Goal: Task Accomplishment & Management: Manage account settings

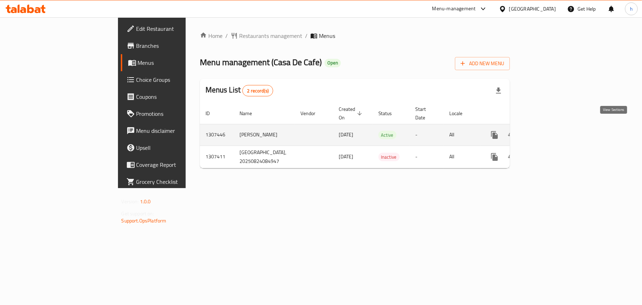
click at [550, 131] on icon "enhanced table" at bounding box center [545, 135] width 9 height 9
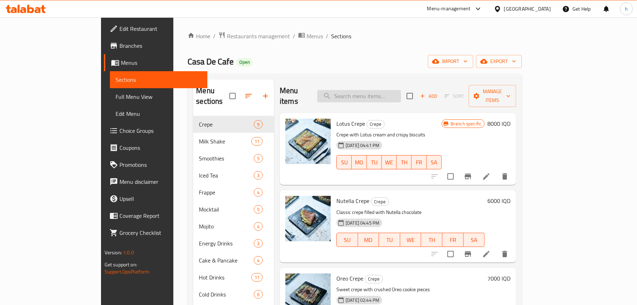
click at [377, 94] on input "search" at bounding box center [359, 96] width 84 height 12
paste input "Peach Iced Tea"
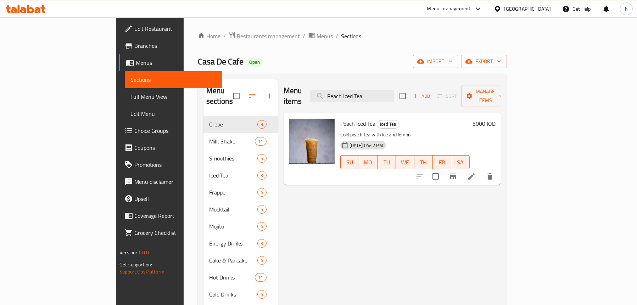
type input "Peach Iced Tea"
click at [476, 172] on icon at bounding box center [471, 176] width 9 height 9
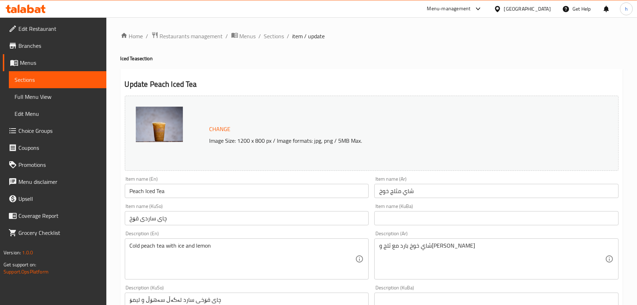
click at [139, 190] on input "Peach Iced Tea" at bounding box center [247, 191] width 244 height 14
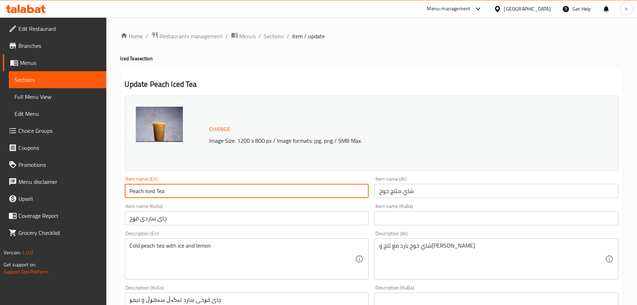
click at [139, 190] on input "Peach Iced Tea" at bounding box center [247, 191] width 244 height 14
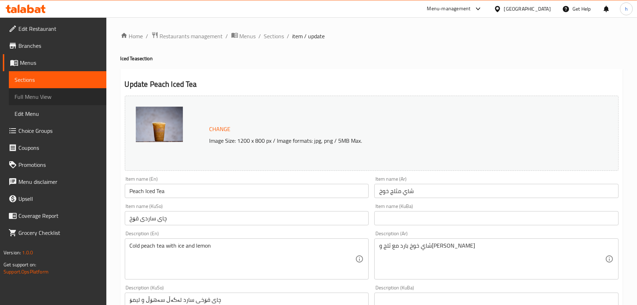
click at [34, 92] on span "Full Menu View" at bounding box center [58, 96] width 86 height 9
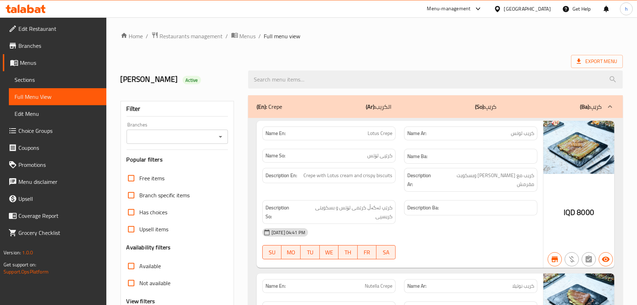
click at [225, 139] on div "Branches" at bounding box center [176, 137] width 101 height 14
click at [219, 136] on icon "Open" at bounding box center [221, 137] width 4 height 2
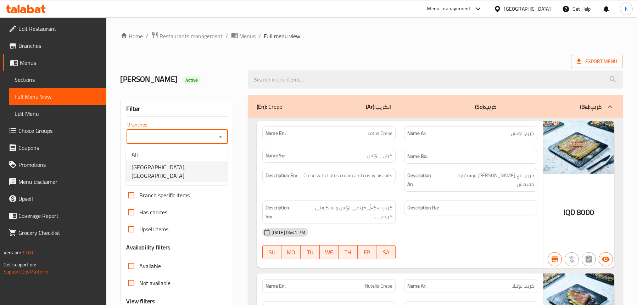
click at [182, 163] on span "[GEOGRAPHIC_DATA], [GEOGRAPHIC_DATA]" at bounding box center [176, 171] width 90 height 17
type input "[GEOGRAPHIC_DATA], [GEOGRAPHIC_DATA]"
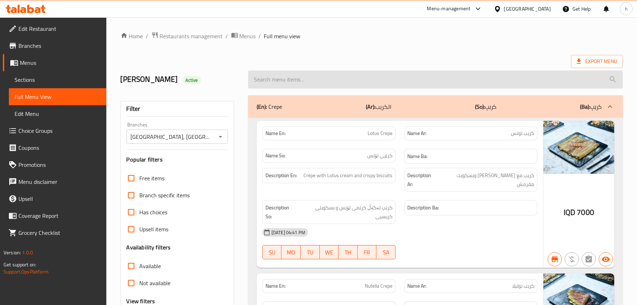
click at [324, 78] on input "search" at bounding box center [435, 80] width 375 height 18
paste input "Peach"
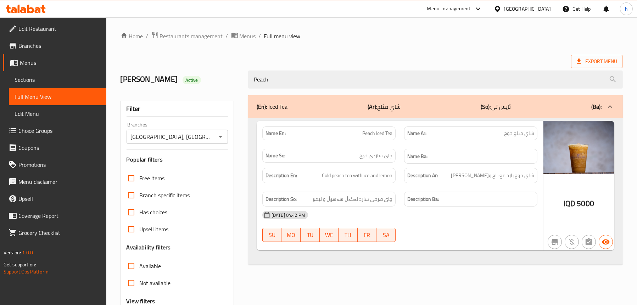
type input "Peach"
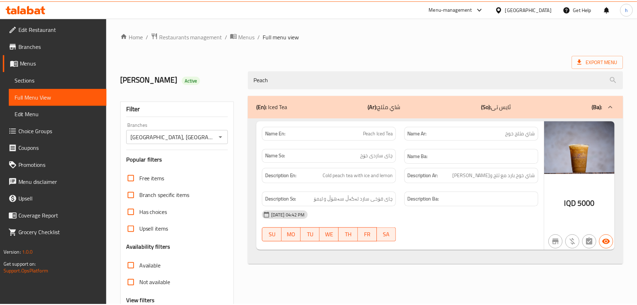
scroll to position [72, 0]
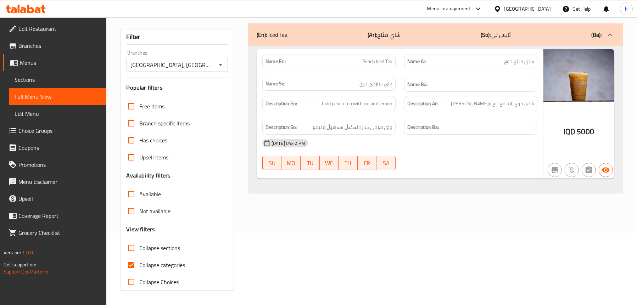
click at [48, 81] on span "Sections" at bounding box center [58, 79] width 86 height 9
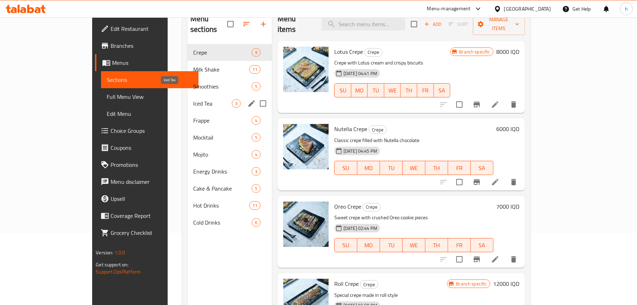
click at [193, 99] on span "Iced Tea" at bounding box center [212, 103] width 39 height 9
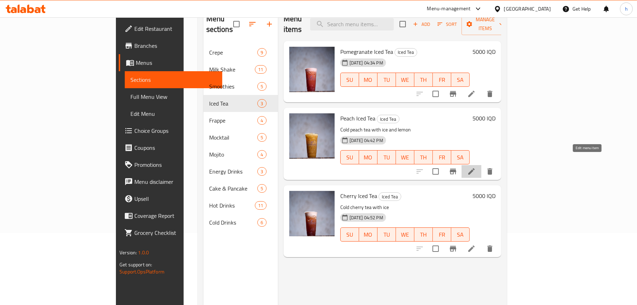
click at [476, 167] on icon at bounding box center [471, 171] width 9 height 9
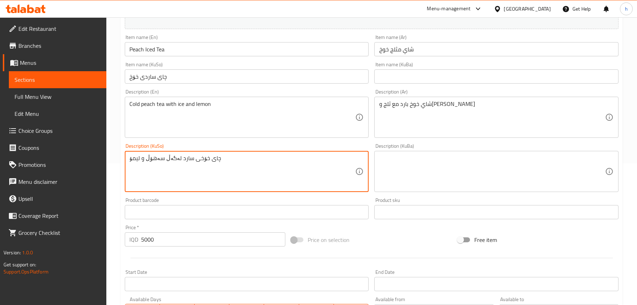
scroll to position [283, 0]
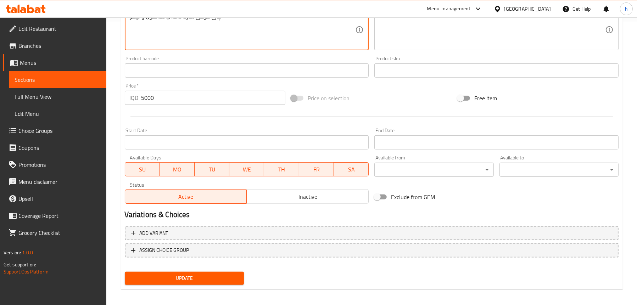
type textarea "چای خۆخی سارد لەگەڵ سەهۆڵ و لیمۆ"
click at [171, 276] on span "Update" at bounding box center [184, 278] width 108 height 9
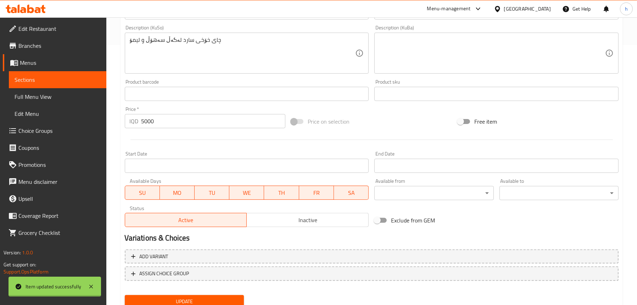
scroll to position [248, 0]
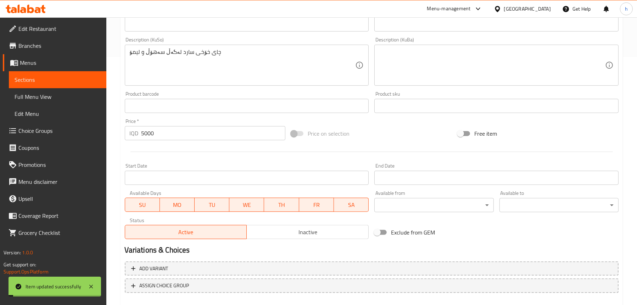
click at [51, 93] on span "Full Menu View" at bounding box center [58, 96] width 86 height 9
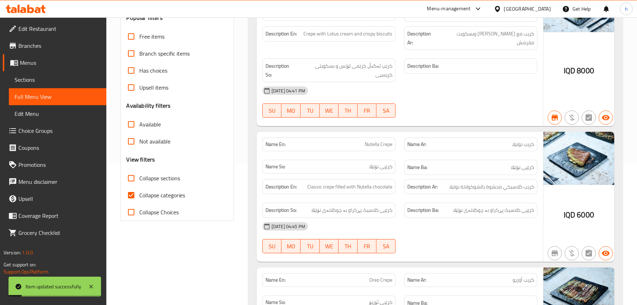
scroll to position [71, 0]
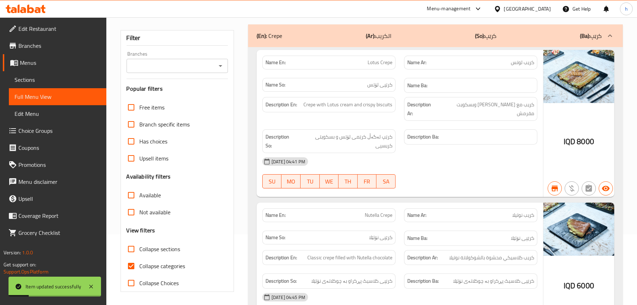
click at [220, 66] on icon "Open" at bounding box center [221, 66] width 4 height 2
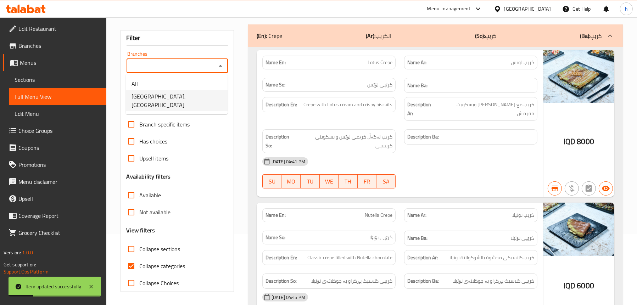
click at [171, 95] on span "[GEOGRAPHIC_DATA], [GEOGRAPHIC_DATA]" at bounding box center [176, 100] width 90 height 17
type input "[GEOGRAPHIC_DATA], [GEOGRAPHIC_DATA]"
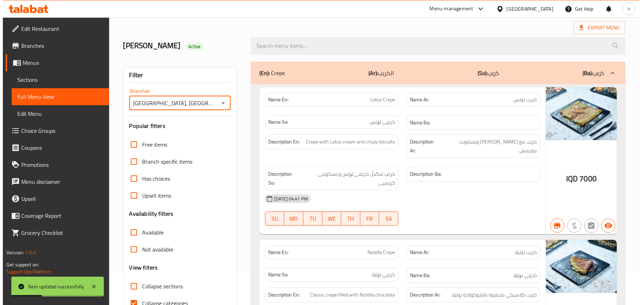
scroll to position [0, 0]
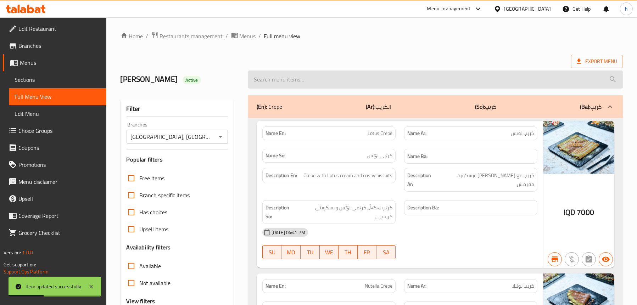
click at [316, 83] on input "search" at bounding box center [435, 80] width 375 height 18
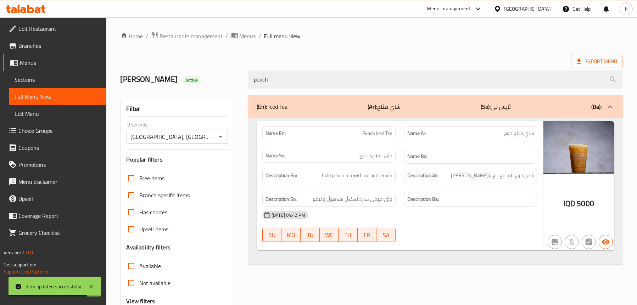
click at [387, 132] on span "Peach Iced Tea" at bounding box center [377, 133] width 30 height 7
copy span "Peach Iced Tea"
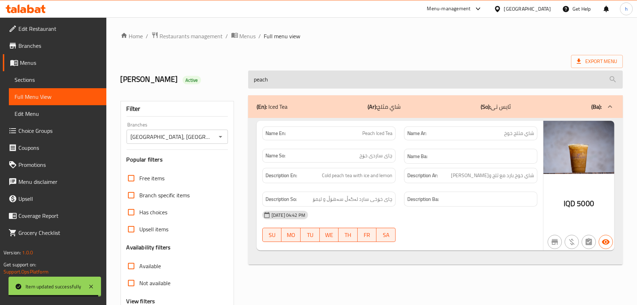
click at [265, 71] on input "peach" at bounding box center [435, 80] width 375 height 18
click at [280, 79] on input "peach" at bounding box center [435, 80] width 375 height 18
paste input "Peach Iced Tea"
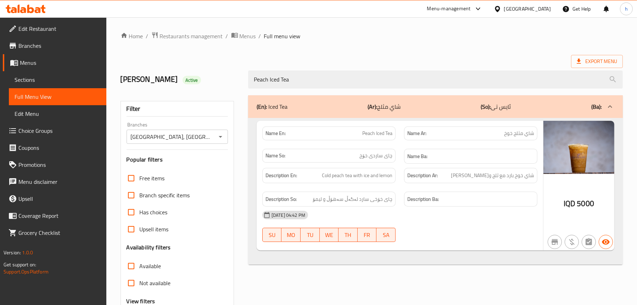
click at [308, 68] on div "Peach Iced Tea" at bounding box center [435, 79] width 383 height 27
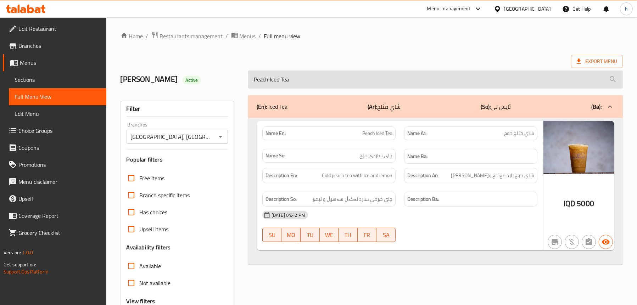
click at [291, 80] on input "Peach Iced Tea" at bounding box center [435, 80] width 375 height 18
paste input "Lotus Frappe"
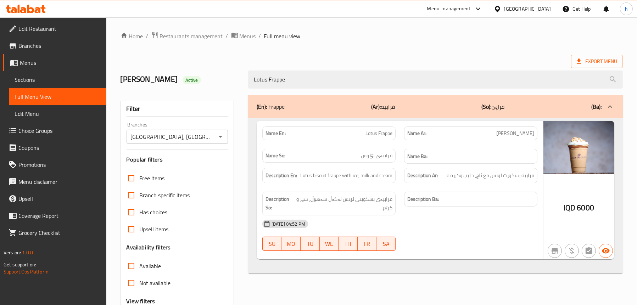
type input "Lotus Frappe"
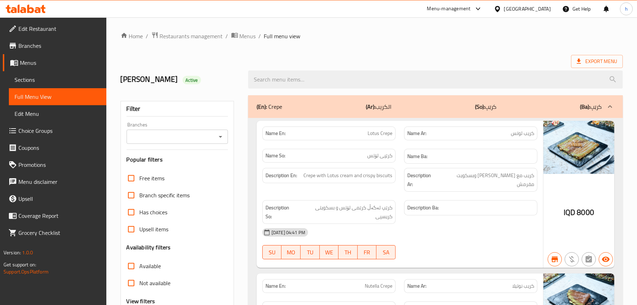
click at [221, 137] on icon "Open" at bounding box center [220, 137] width 9 height 9
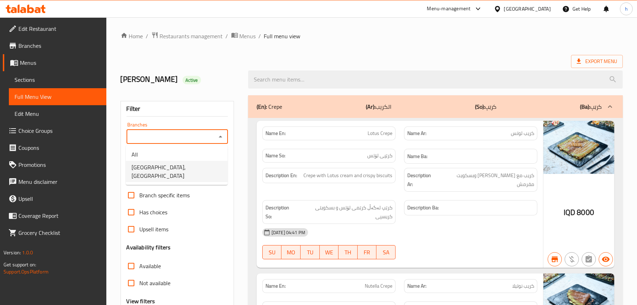
click at [200, 163] on li "[GEOGRAPHIC_DATA], [GEOGRAPHIC_DATA]" at bounding box center [177, 171] width 102 height 21
type input "[GEOGRAPHIC_DATA], [GEOGRAPHIC_DATA]"
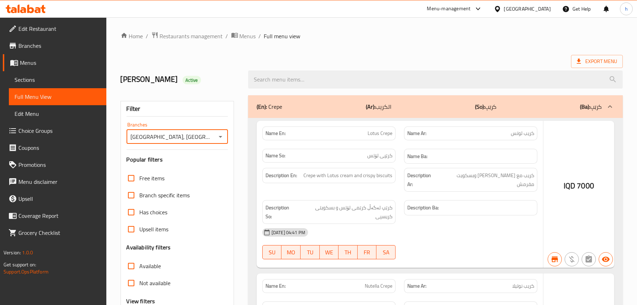
click at [331, 79] on div at bounding box center [318, 152] width 637 height 305
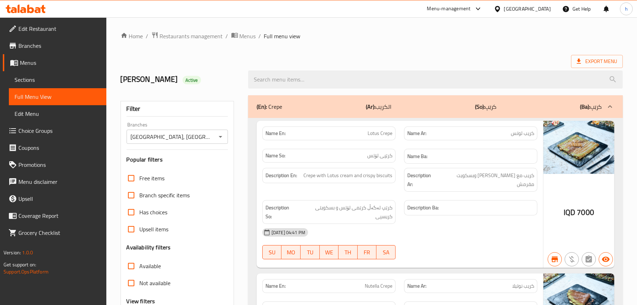
click at [331, 79] on input "search" at bounding box center [435, 80] width 375 height 18
paste input "Lotus Frappe"
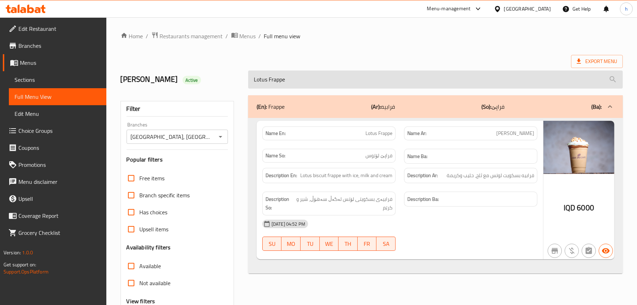
click at [304, 78] on input "Lotus Frappe" at bounding box center [435, 80] width 375 height 18
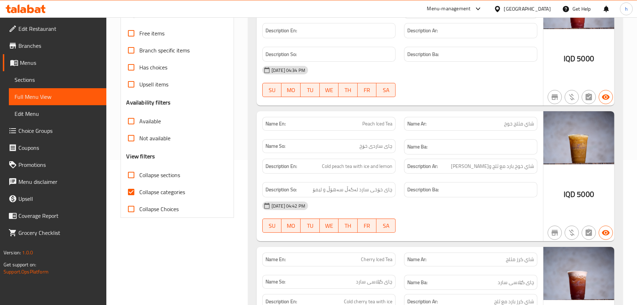
scroll to position [213, 0]
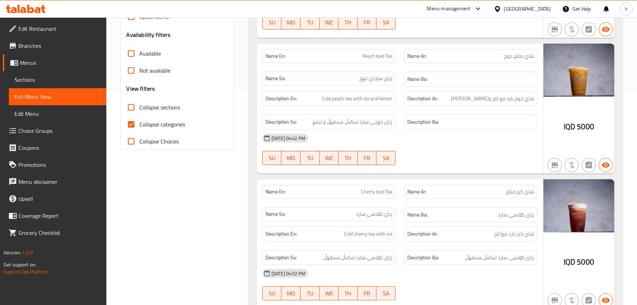
type input "ice"
click at [378, 190] on span "Cherry Iced Tea" at bounding box center [377, 191] width 32 height 7
copy span "Cherry Iced Tea"
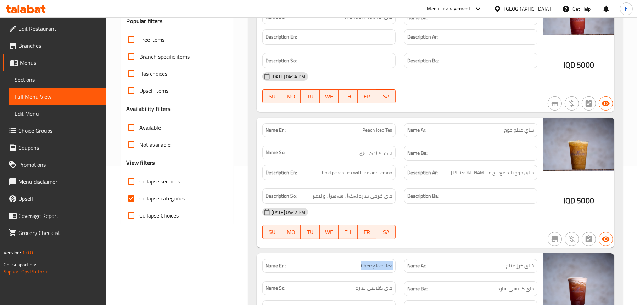
scroll to position [35, 0]
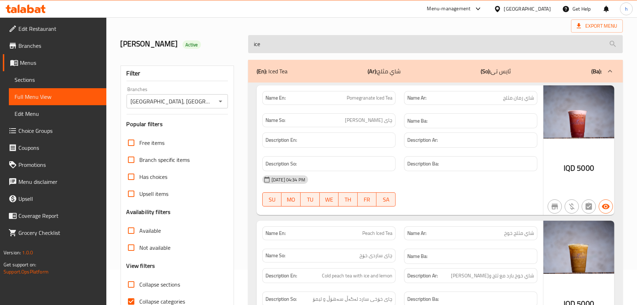
click at [294, 50] on input "ice" at bounding box center [435, 44] width 375 height 18
click at [294, 46] on input "ice" at bounding box center [435, 44] width 375 height 18
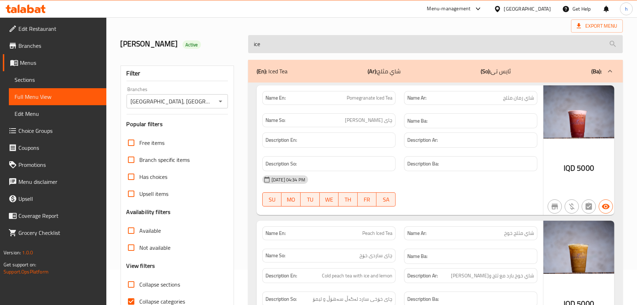
click at [294, 46] on input "ice" at bounding box center [435, 44] width 375 height 18
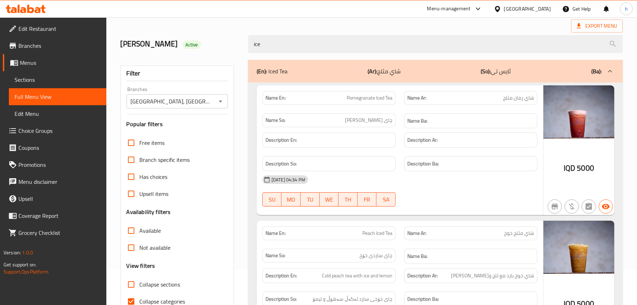
click at [32, 78] on span "Sections" at bounding box center [58, 79] width 86 height 9
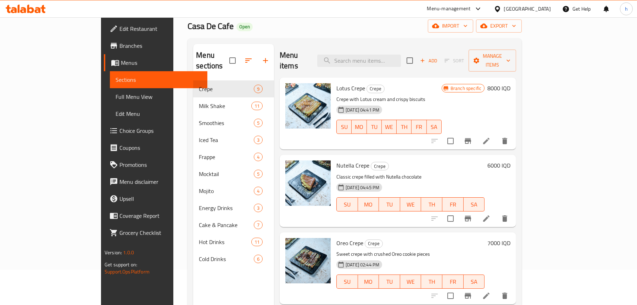
click at [116, 92] on span "Full Menu View" at bounding box center [159, 96] width 86 height 9
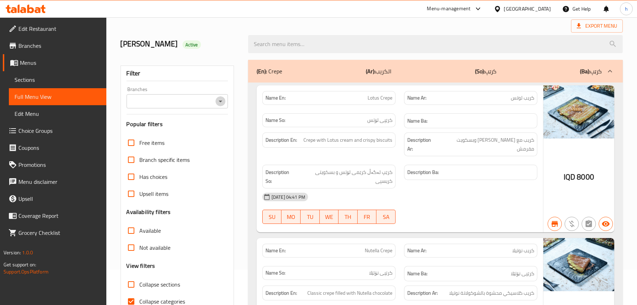
click at [221, 103] on icon "Open" at bounding box center [220, 101] width 9 height 9
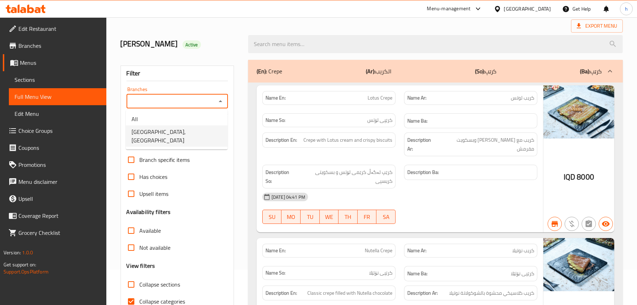
click at [185, 132] on span "[GEOGRAPHIC_DATA], [GEOGRAPHIC_DATA]" at bounding box center [176, 136] width 90 height 17
type input "[GEOGRAPHIC_DATA], [GEOGRAPHIC_DATA]"
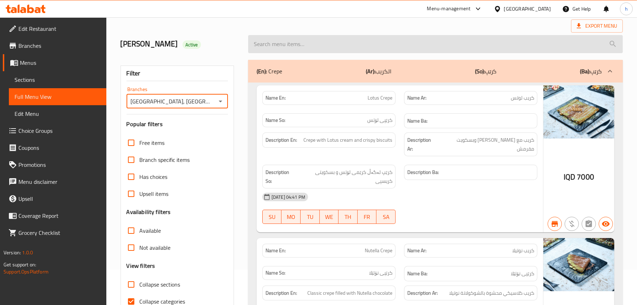
click at [307, 44] on input "search" at bounding box center [435, 44] width 375 height 18
paste input "Cherry Iced Tea"
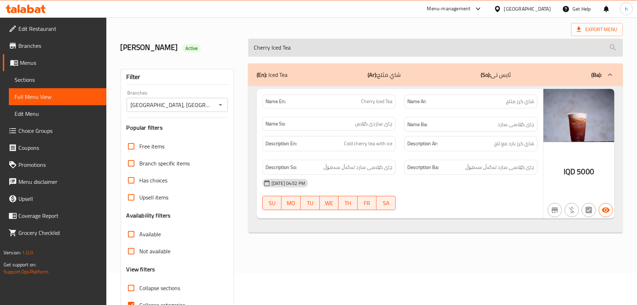
scroll to position [1, 0]
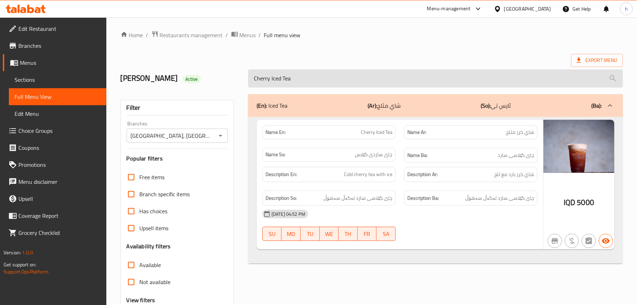
click at [299, 81] on input "Cherry Iced Tea" at bounding box center [435, 78] width 375 height 18
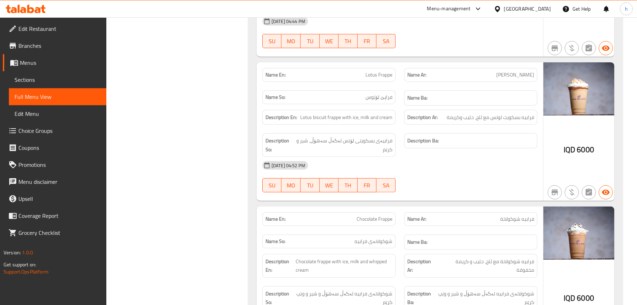
scroll to position [423, 0]
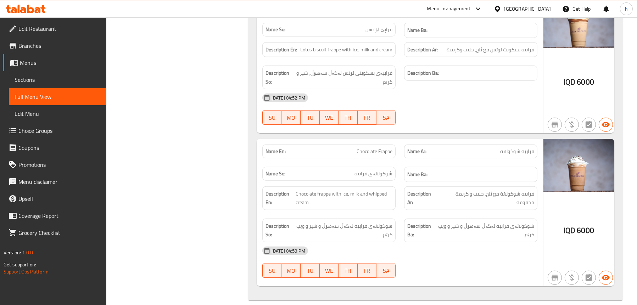
type input "frappe"
click at [387, 148] on span "Chocolate Frappe" at bounding box center [374, 151] width 36 height 7
copy span "Chocolate Frappe"
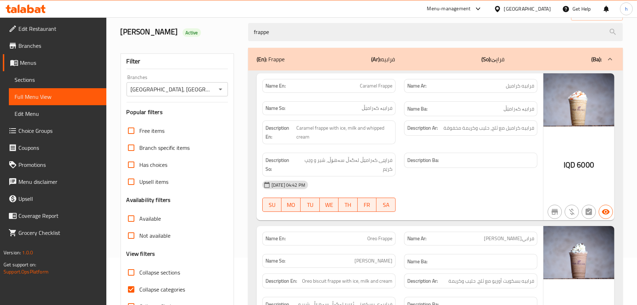
scroll to position [0, 0]
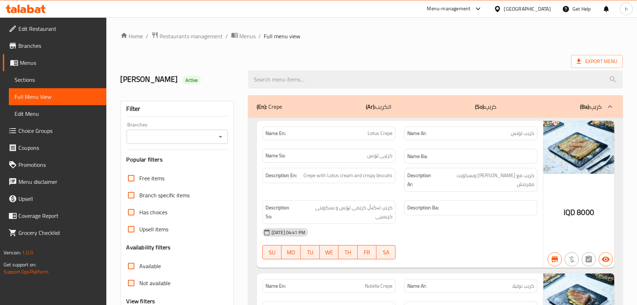
click at [219, 138] on icon "Open" at bounding box center [220, 137] width 9 height 9
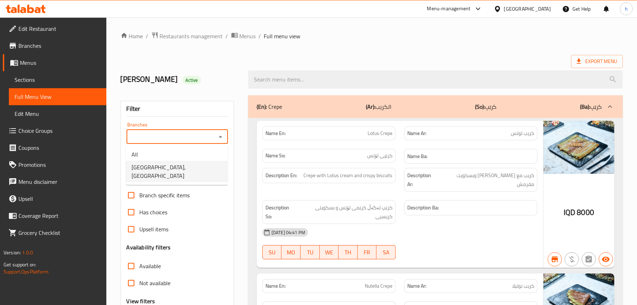
click at [195, 164] on li "[GEOGRAPHIC_DATA], [GEOGRAPHIC_DATA]" at bounding box center [177, 171] width 102 height 21
type input "[GEOGRAPHIC_DATA], [GEOGRAPHIC_DATA]"
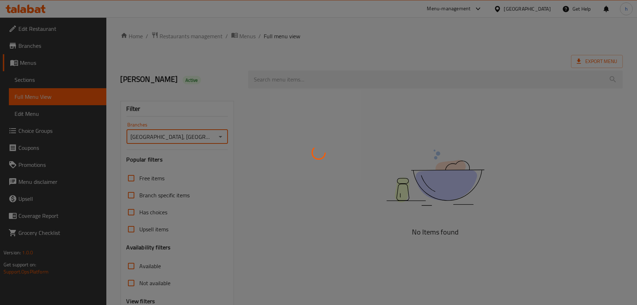
click at [299, 81] on div at bounding box center [318, 152] width 637 height 305
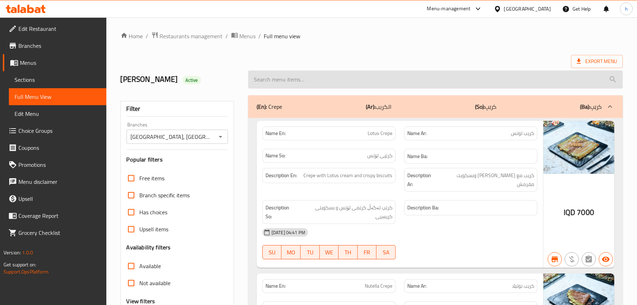
click at [301, 78] on input "search" at bounding box center [435, 80] width 375 height 18
paste input "Chocolate Frappe"
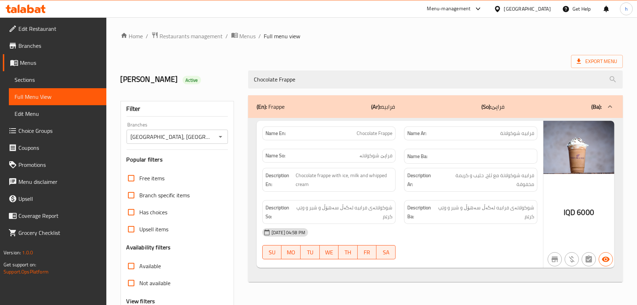
type input "Chocolate Frappe"
